Goal: Information Seeking & Learning: Learn about a topic

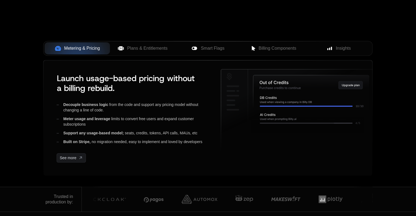
scroll to position [191, 0]
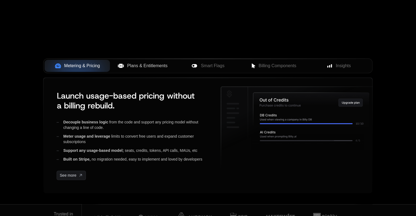
drag, startPoint x: 131, startPoint y: 71, endPoint x: 135, endPoint y: 70, distance: 4.8
click at [131, 71] on button "Plans & Entitlements" at bounding box center [142, 66] width 65 height 12
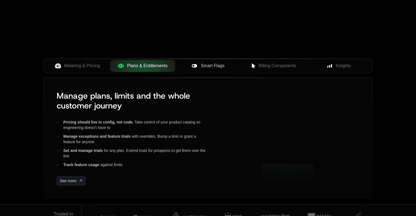
click at [210, 66] on span "Smart Flags" at bounding box center [213, 66] width 24 height 7
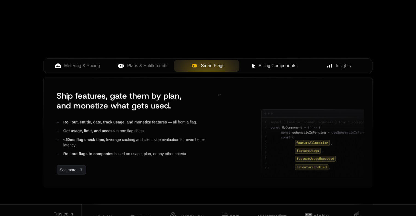
click at [256, 64] on div "Billing Components" at bounding box center [273, 66] width 57 height 7
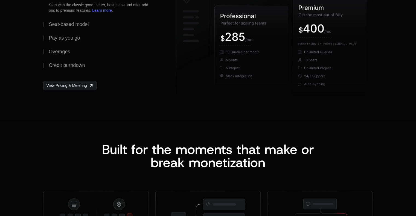
scroll to position [875, 0]
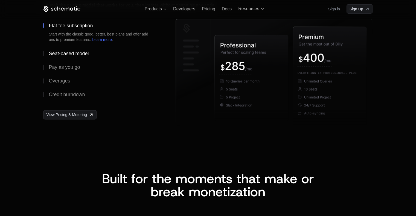
click at [85, 56] on button "Seat-based model" at bounding box center [100, 54] width 115 height 14
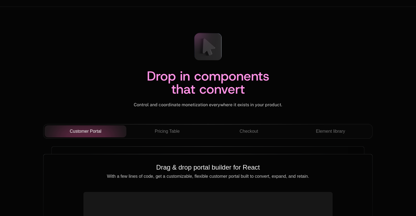
scroll to position [1970, 0]
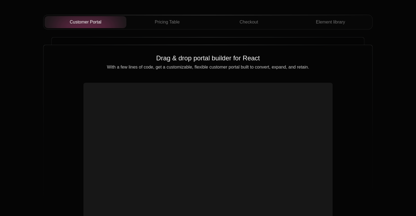
click at [176, 28] on div "Customer Portal Pricing Table Checkout Element library" at bounding box center [207, 22] width 329 height 15
click at [224, 28] on div "Customer Portal Pricing Table Checkout Element library" at bounding box center [207, 22] width 329 height 15
click at [280, 22] on div "Checkout" at bounding box center [248, 22] width 73 height 7
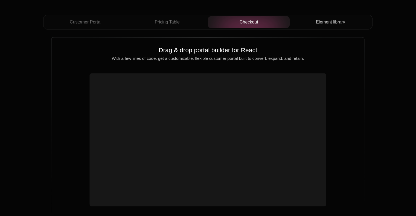
click at [335, 23] on span "Element library" at bounding box center [330, 22] width 29 height 7
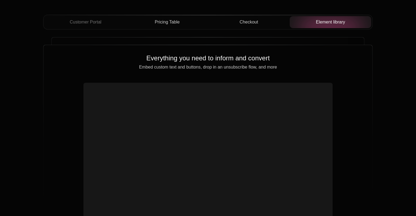
click at [135, 24] on div "Pricing Table" at bounding box center [167, 22] width 73 height 7
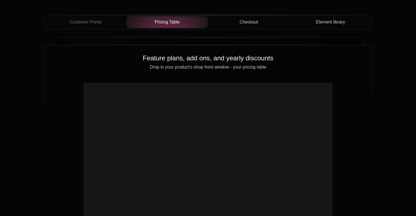
click at [103, 15] on div "Customer Portal Pricing Table Checkout Element library" at bounding box center [207, 22] width 329 height 15
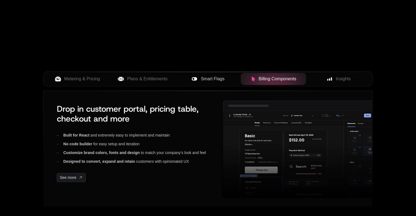
scroll to position [213, 0]
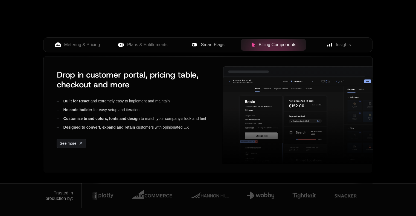
click at [327, 51] on div "Metering & Pricing Plans & Entitlements Smart Flags Billing Components Insights" at bounding box center [207, 44] width 329 height 15
click at [326, 47] on div "Insights" at bounding box center [338, 45] width 57 height 7
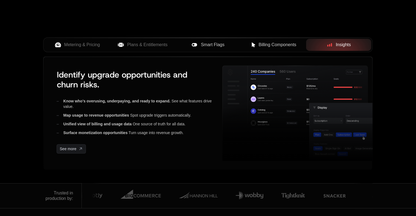
click at [184, 46] on div "Smart Flags" at bounding box center [208, 45] width 57 height 7
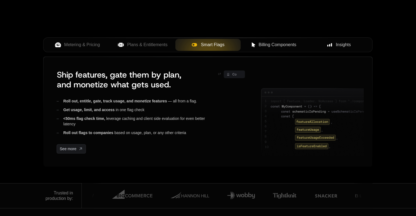
drag, startPoint x: 157, startPoint y: 40, endPoint x: 147, endPoint y: 37, distance: 11.0
click at [156, 39] on button "Plans & Entitlements" at bounding box center [142, 45] width 65 height 12
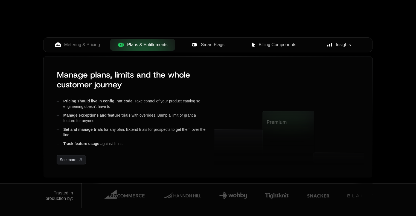
click at [293, 48] on button "Billing Components" at bounding box center [273, 45] width 65 height 12
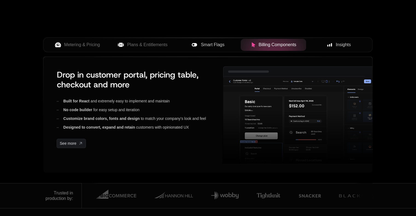
click at [323, 46] on div "Insights" at bounding box center [338, 45] width 57 height 7
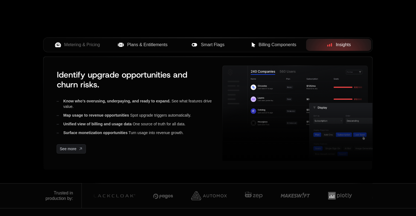
click at [139, 43] on span "Plans & Entitlements" at bounding box center [147, 45] width 40 height 7
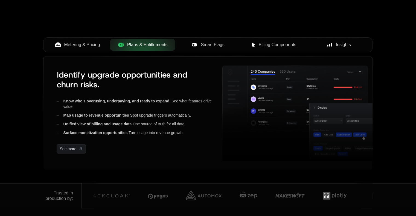
click at [81, 43] on span "Metering & Pricing" at bounding box center [82, 45] width 36 height 7
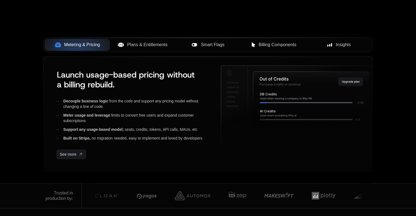
click at [137, 53] on div "Metering & Pricing Plans & Entitlements Smart Flags Billing Components Insights" at bounding box center [207, 46] width 329 height 19
click at [161, 53] on div "Metering & Pricing Plans & Entitlements Smart Flags Billing Components Insights" at bounding box center [207, 46] width 329 height 19
click at [164, 50] on button "Plans & Entitlements" at bounding box center [142, 45] width 65 height 12
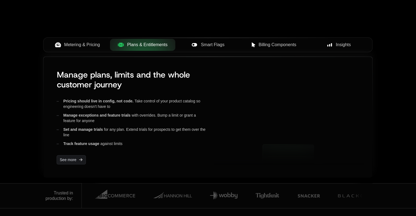
drag, startPoint x: 345, startPoint y: 119, endPoint x: 361, endPoint y: 90, distance: 32.7
click at [361, 90] on icon at bounding box center [289, 117] width 268 height 130
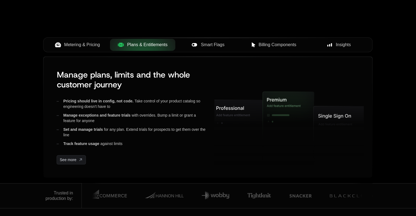
drag, startPoint x: 265, startPoint y: 45, endPoint x: 233, endPoint y: 37, distance: 33.3
click at [265, 44] on span "Billing Components" at bounding box center [278, 45] width 38 height 7
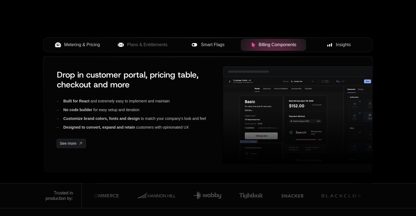
click at [213, 39] on button "Smart Flags" at bounding box center [207, 45] width 65 height 12
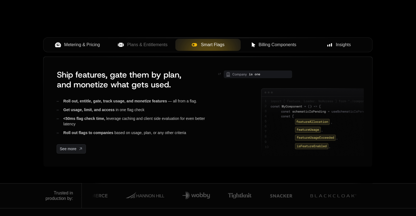
click at [77, 46] on span "Metering & Pricing" at bounding box center [82, 45] width 36 height 7
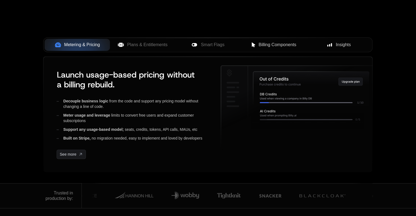
drag, startPoint x: 16, startPoint y: 71, endPoint x: 11, endPoint y: 68, distance: 6.0
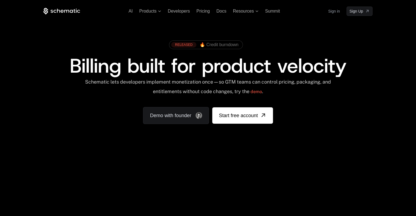
drag, startPoint x: 188, startPoint y: 36, endPoint x: 187, endPoint y: 34, distance: 2.9
click at [188, 36] on div "RELEASED 🔥 Credit burndown Billing built for product velocity Schematic lets de…" at bounding box center [208, 81] width 356 height 130
drag, startPoint x: 187, startPoint y: 34, endPoint x: 186, endPoint y: 28, distance: 5.6
click at [186, 28] on div "RELEASED 🔥 Credit burndown Billing built for product velocity Schematic lets de…" at bounding box center [208, 81] width 356 height 130
click at [143, 12] on span "Products" at bounding box center [147, 11] width 17 height 5
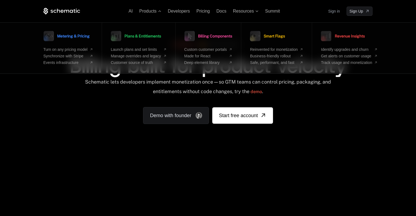
click at [137, 107] on div "RELEASED 🔥 Credit burndown Billing built for product velocity Schematic lets de…" at bounding box center [207, 81] width 329 height 86
